Goal: Task Accomplishment & Management: Use online tool/utility

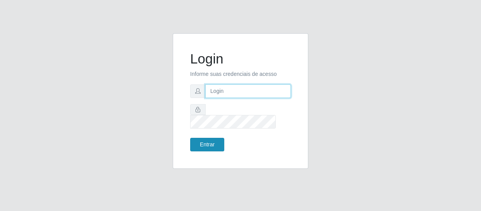
type input "[EMAIL_ADDRESS][DOMAIN_NAME]"
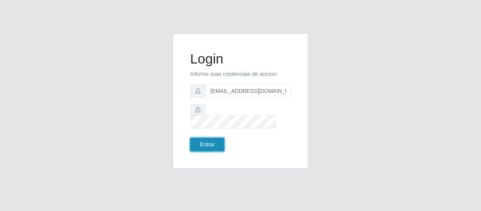
click at [205, 138] on button "Entrar" at bounding box center [207, 145] width 34 height 14
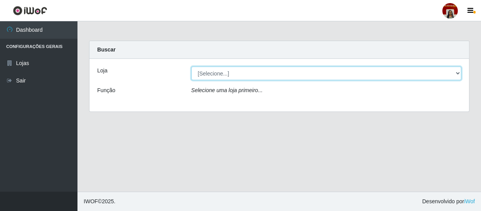
click at [244, 72] on select "[Selecione...] Mar Vermelho - Loja 04" at bounding box center [326, 74] width 270 height 14
select select "251"
click at [191, 67] on select "[Selecione...] Mar Vermelho - Loja 04" at bounding box center [326, 74] width 270 height 14
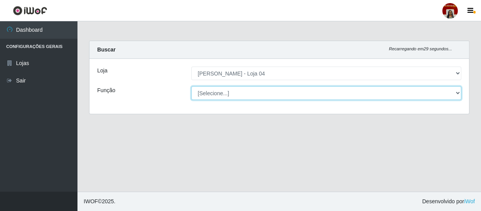
click at [241, 96] on select "[Selecione...] ASG ASG + ASG ++ Auxiliar de Depósito Auxiliar de Depósito + Aux…" at bounding box center [326, 93] width 270 height 14
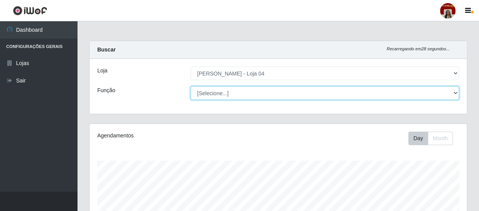
scroll to position [161, 377]
select select "22"
click at [191, 86] on select "[Selecione...] ASG ASG + ASG ++ Auxiliar de Depósito Auxiliar de Depósito + Aux…" at bounding box center [325, 93] width 268 height 14
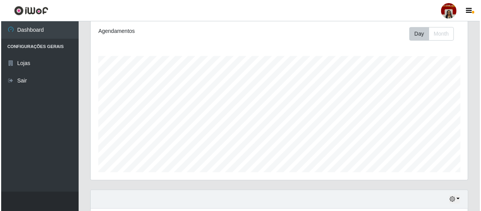
scroll to position [213, 0]
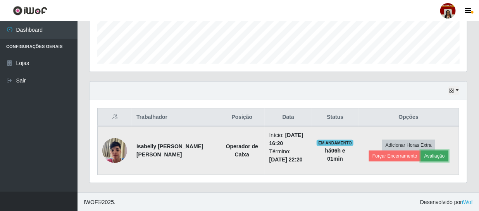
click at [434, 157] on button "Avaliação" at bounding box center [435, 156] width 28 height 11
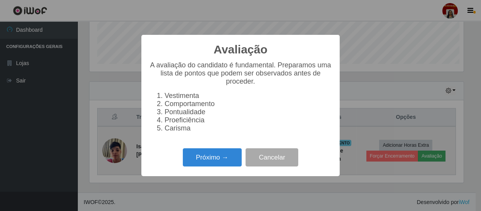
scroll to position [161, 374]
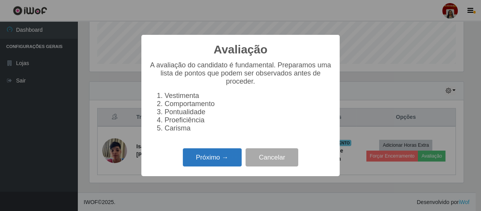
click at [226, 160] on button "Próximo →" at bounding box center [212, 157] width 59 height 18
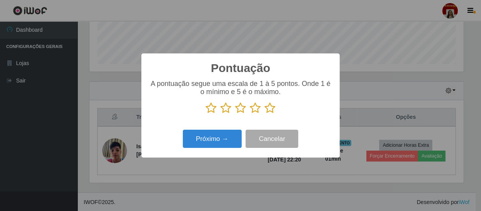
click at [269, 108] on icon at bounding box center [270, 108] width 11 height 12
click at [265, 114] on input "radio" at bounding box center [265, 114] width 0 height 0
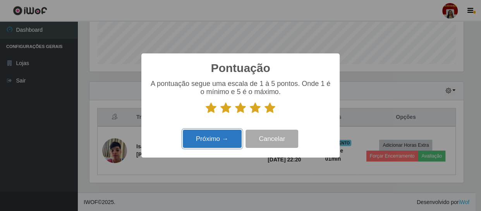
click at [234, 137] on button "Próximo →" at bounding box center [212, 139] width 59 height 18
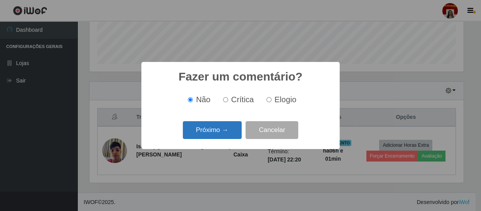
click at [225, 132] on button "Próximo →" at bounding box center [212, 130] width 59 height 18
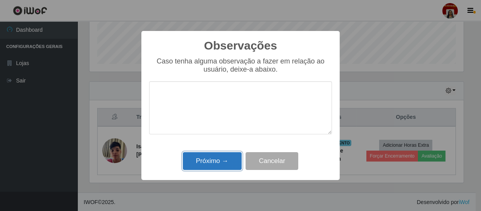
click at [222, 165] on button "Próximo →" at bounding box center [212, 161] width 59 height 18
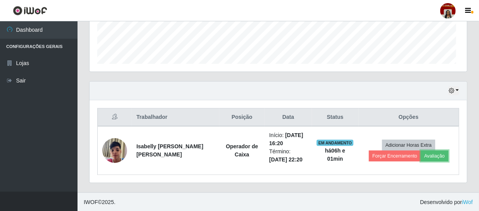
scroll to position [161, 377]
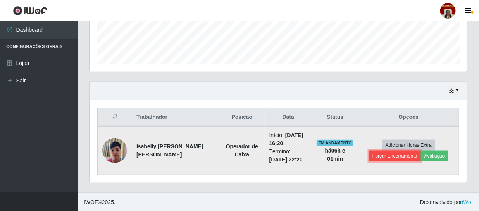
click at [403, 158] on button "Forçar Encerramento" at bounding box center [395, 156] width 52 height 11
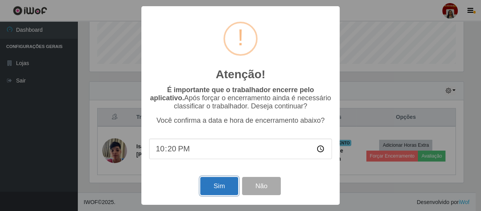
click at [213, 184] on button "Sim" at bounding box center [219, 186] width 38 height 18
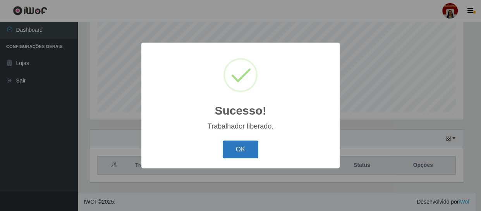
click at [248, 150] on button "OK" at bounding box center [241, 150] width 36 height 18
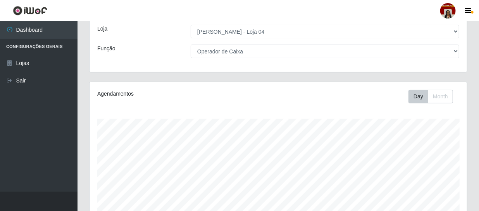
scroll to position [0, 0]
